Goal: Task Accomplishment & Management: Complete application form

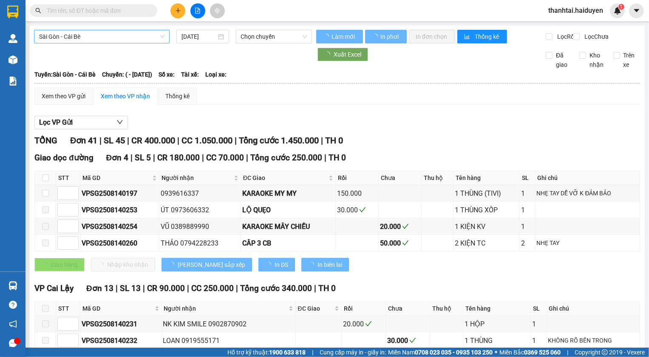
type input "[DATE]"
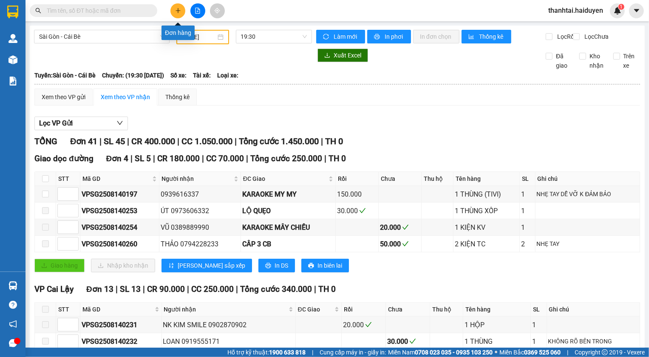
click at [180, 13] on icon "plus" at bounding box center [178, 11] width 6 height 6
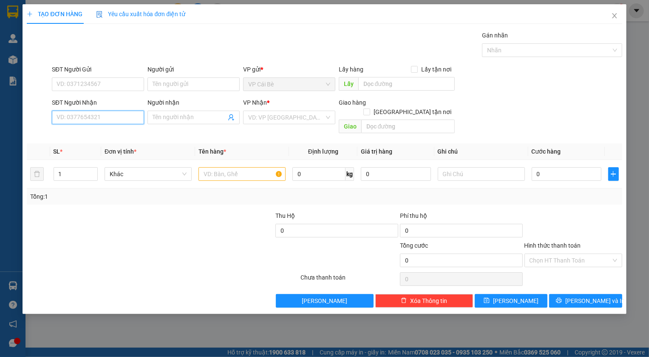
click at [99, 119] on input "SĐT Người Nhận" at bounding box center [98, 118] width 92 height 14
click at [72, 135] on div "0327968929 - HẬU" at bounding box center [98, 134] width 82 height 9
type input "0327968929"
type input "HẬU"
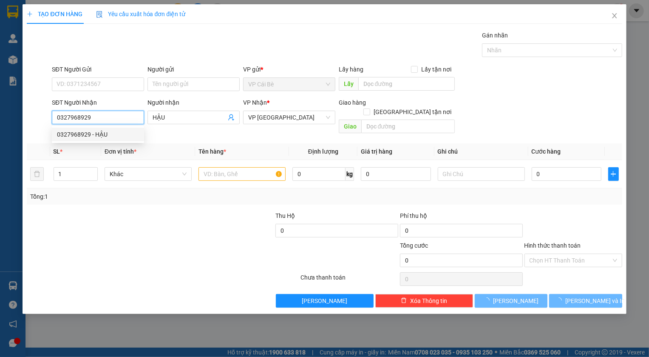
type input "20.000"
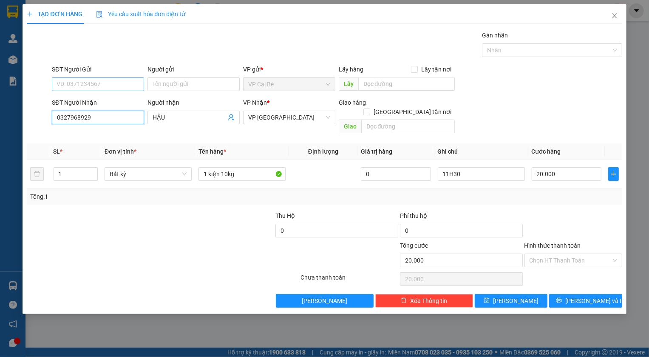
type input "0327968929"
click at [74, 86] on input "SĐT Người Gửi" at bounding box center [98, 84] width 92 height 14
click at [77, 116] on div "0364342315 - HÂN" at bounding box center [98, 114] width 82 height 9
type input "0364342315"
type input "HÂN"
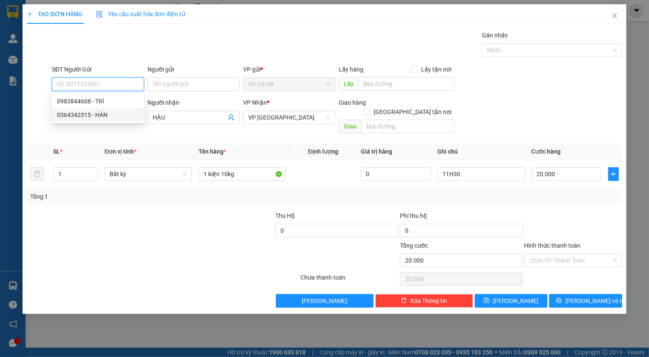
type input "BÀ TỒN"
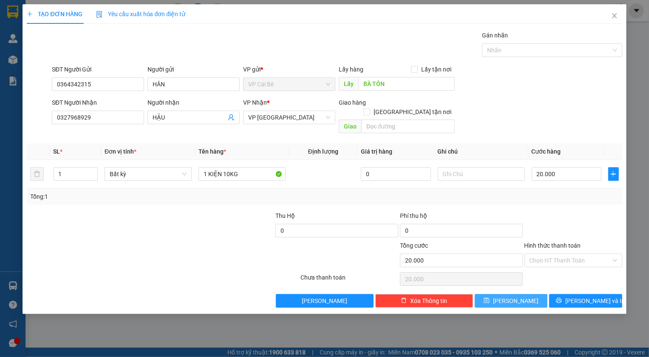
click at [500, 294] on button "[PERSON_NAME]" at bounding box center [511, 301] width 73 height 14
type input "0"
